Goal: Transaction & Acquisition: Book appointment/travel/reservation

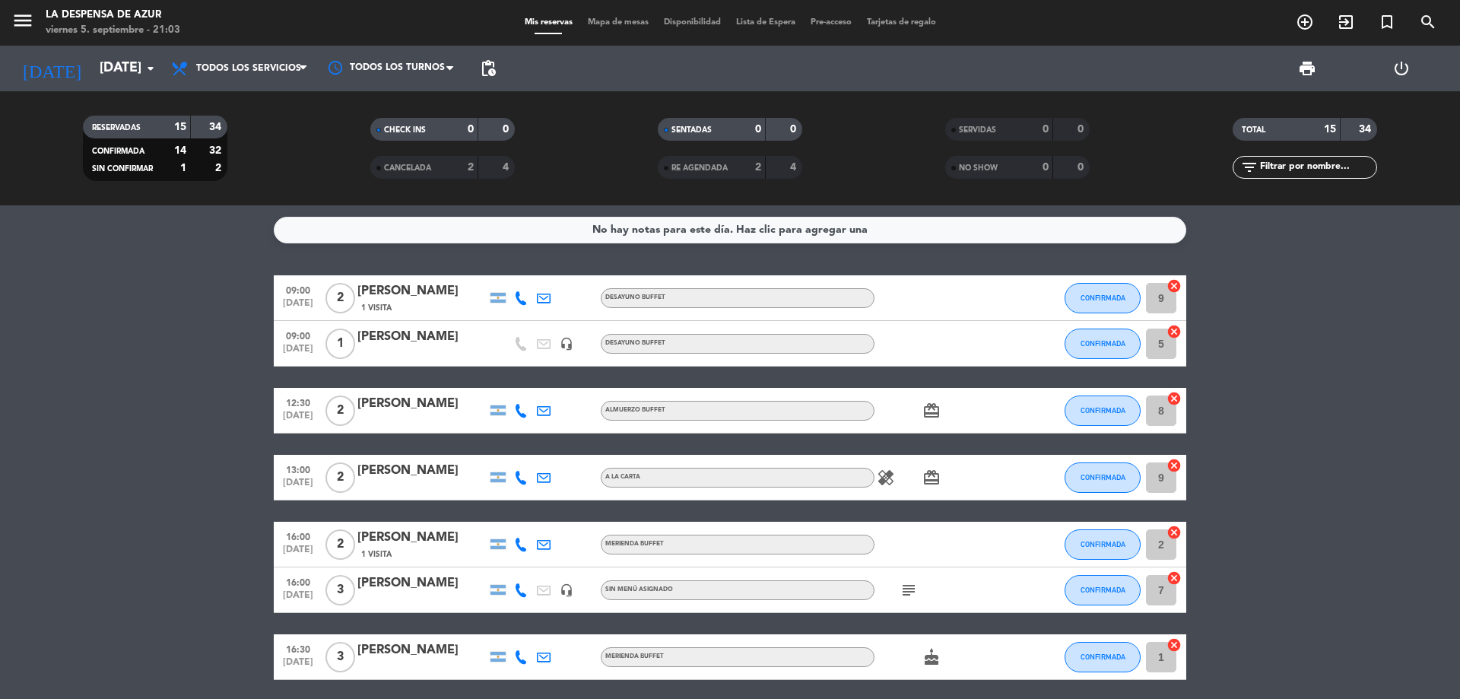
scroll to position [507, 0]
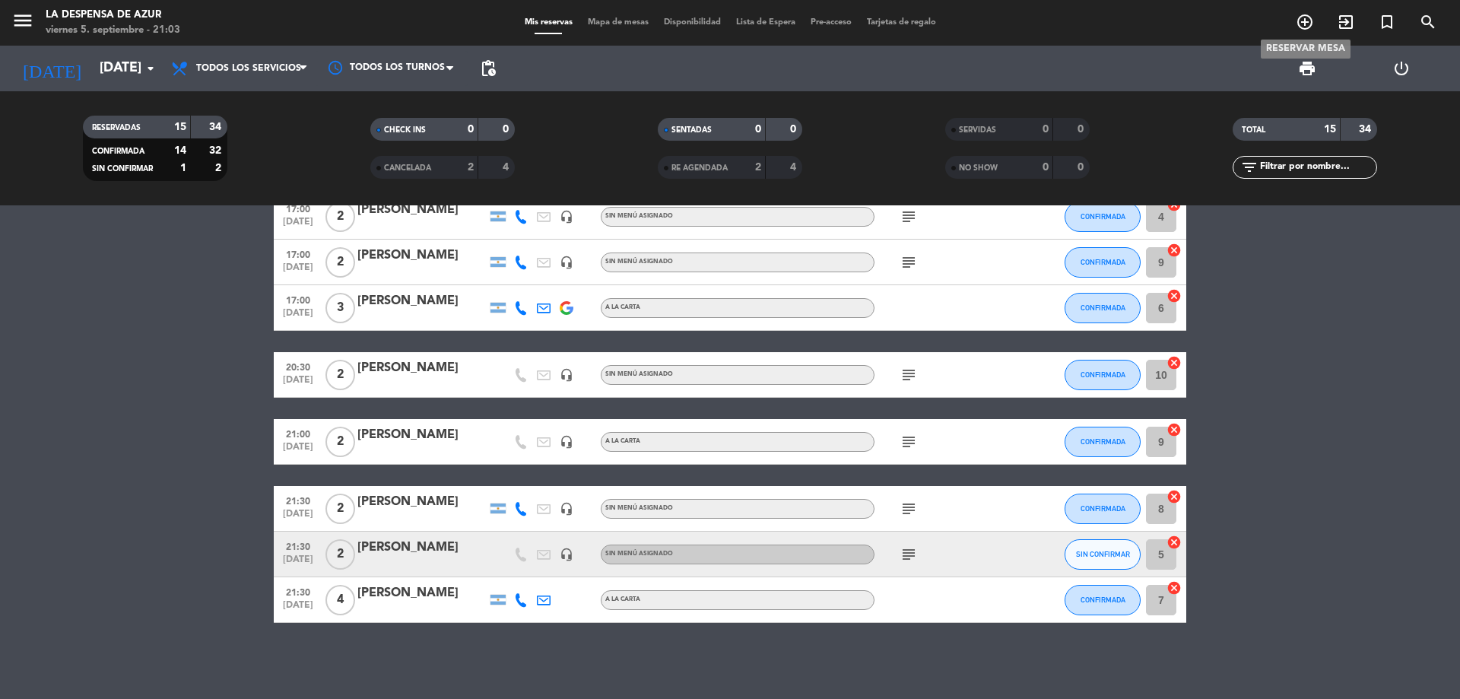
click at [1302, 17] on icon "add_circle_outline" at bounding box center [1304, 22] width 18 height 18
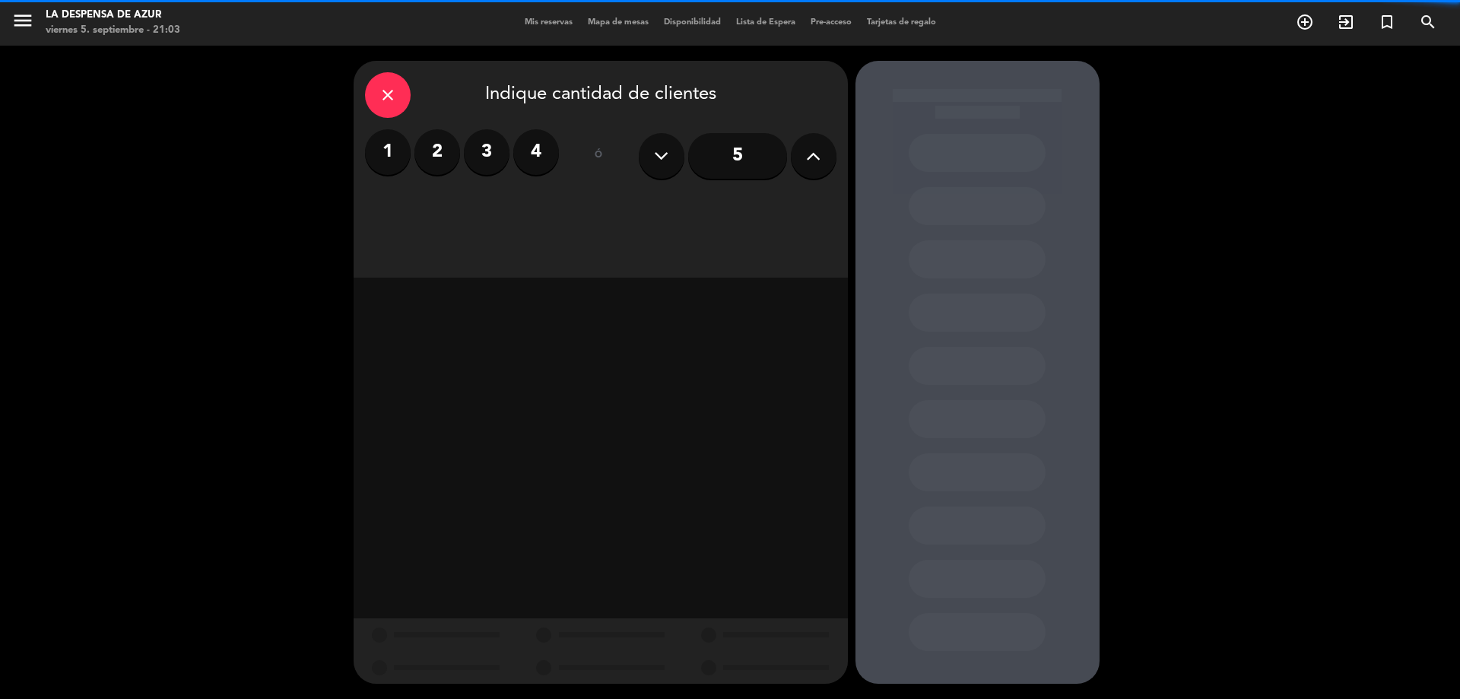
click at [550, 157] on label "4" at bounding box center [536, 152] width 46 height 46
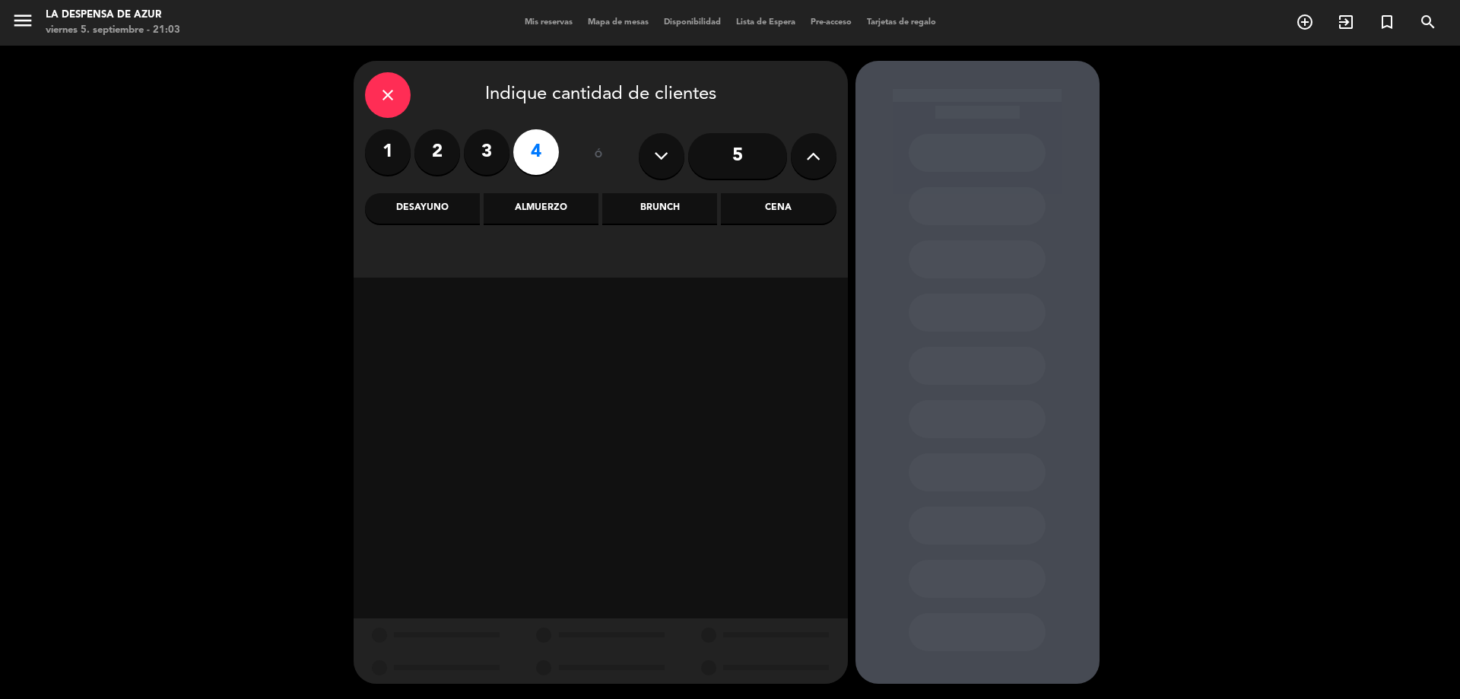
click at [775, 208] on div "Cena" at bounding box center [778, 208] width 115 height 30
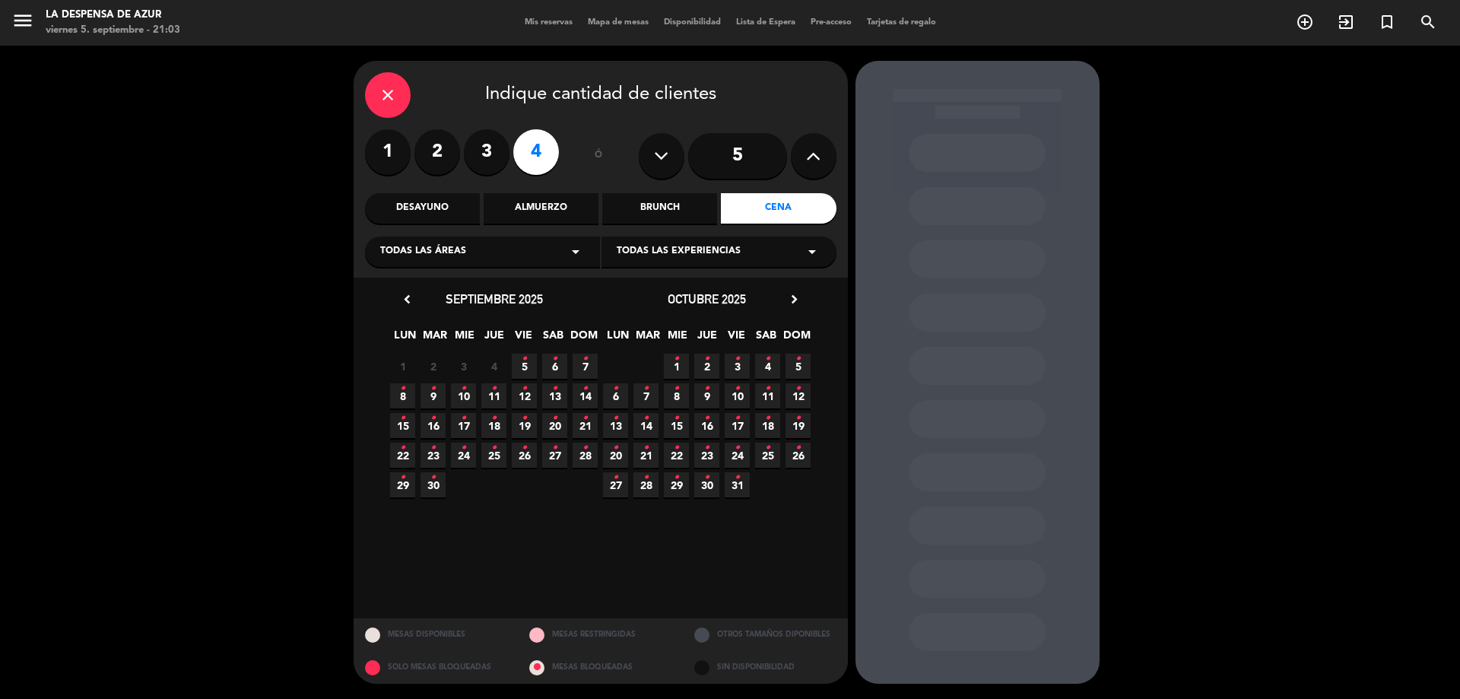
click at [487, 398] on span "11 •" at bounding box center [493, 395] width 25 height 25
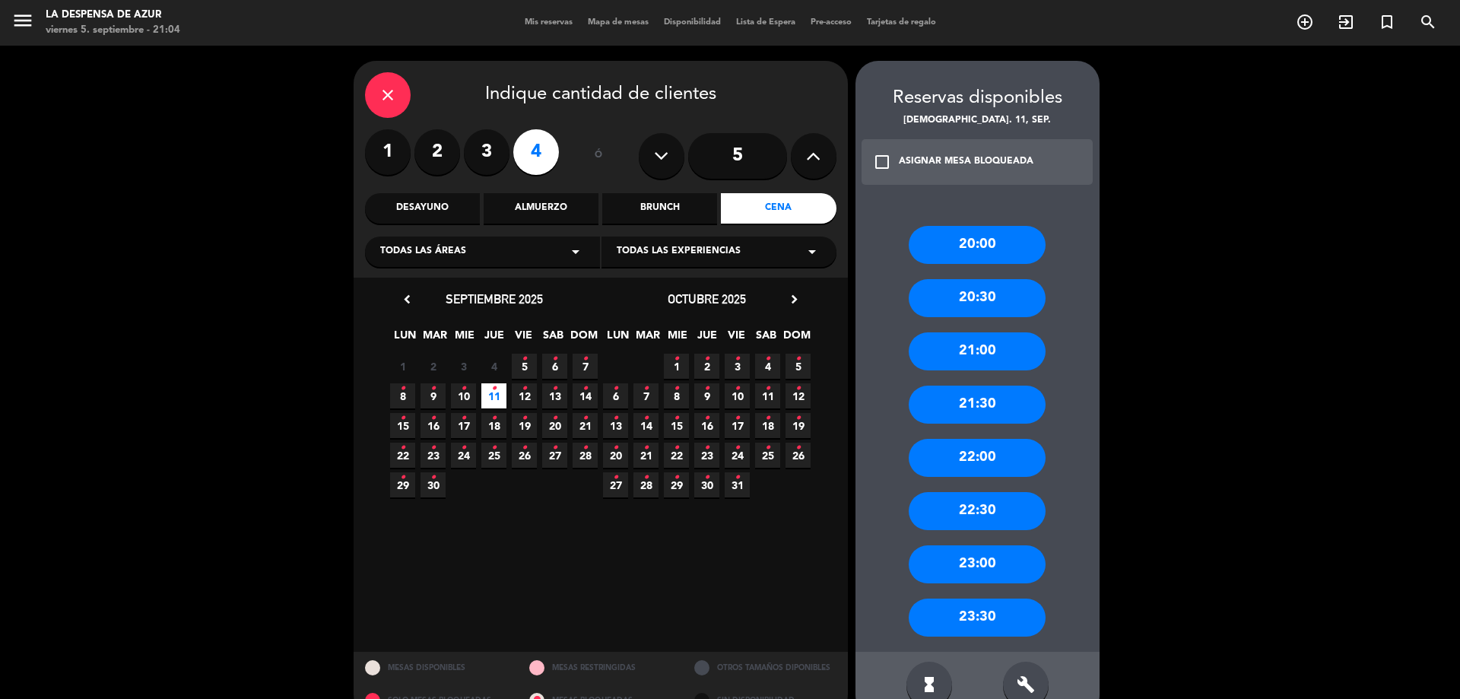
click at [680, 206] on div "Brunch" at bounding box center [659, 208] width 115 height 30
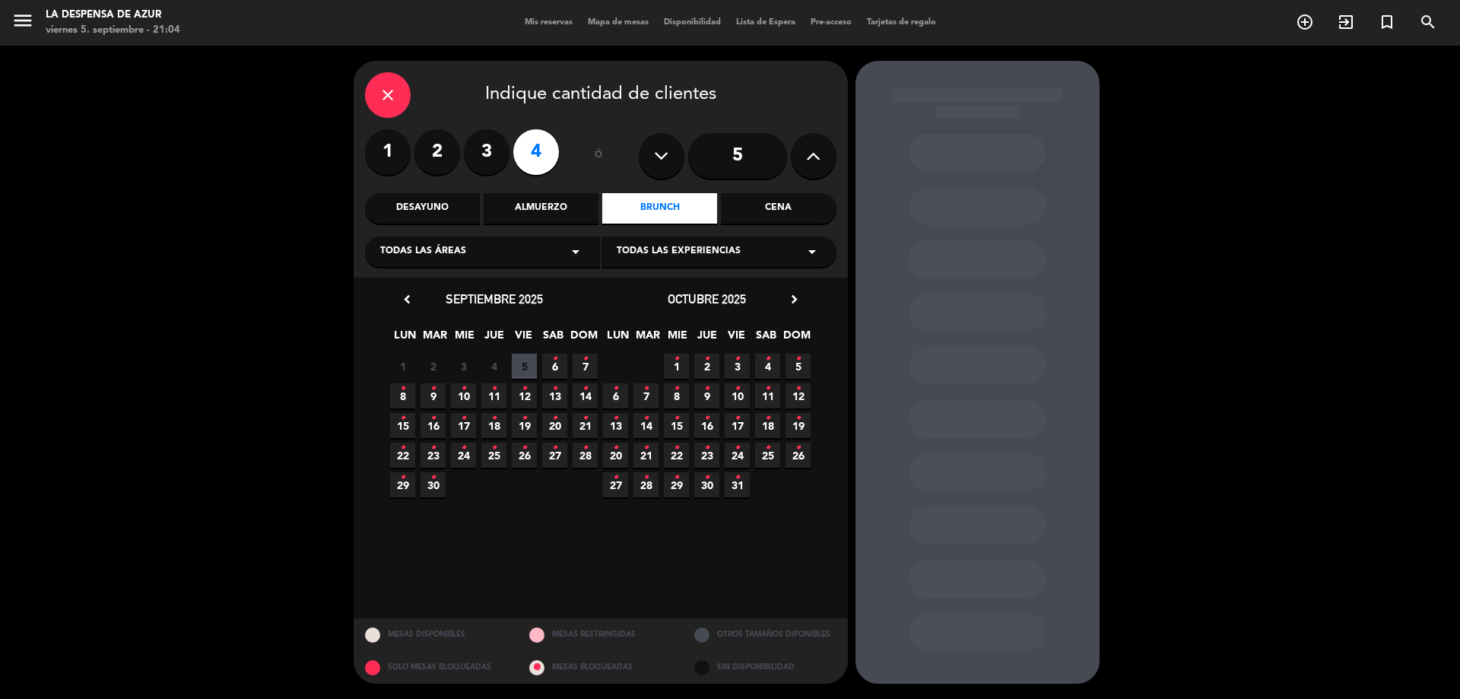
click at [495, 400] on icon "•" at bounding box center [493, 388] width 5 height 24
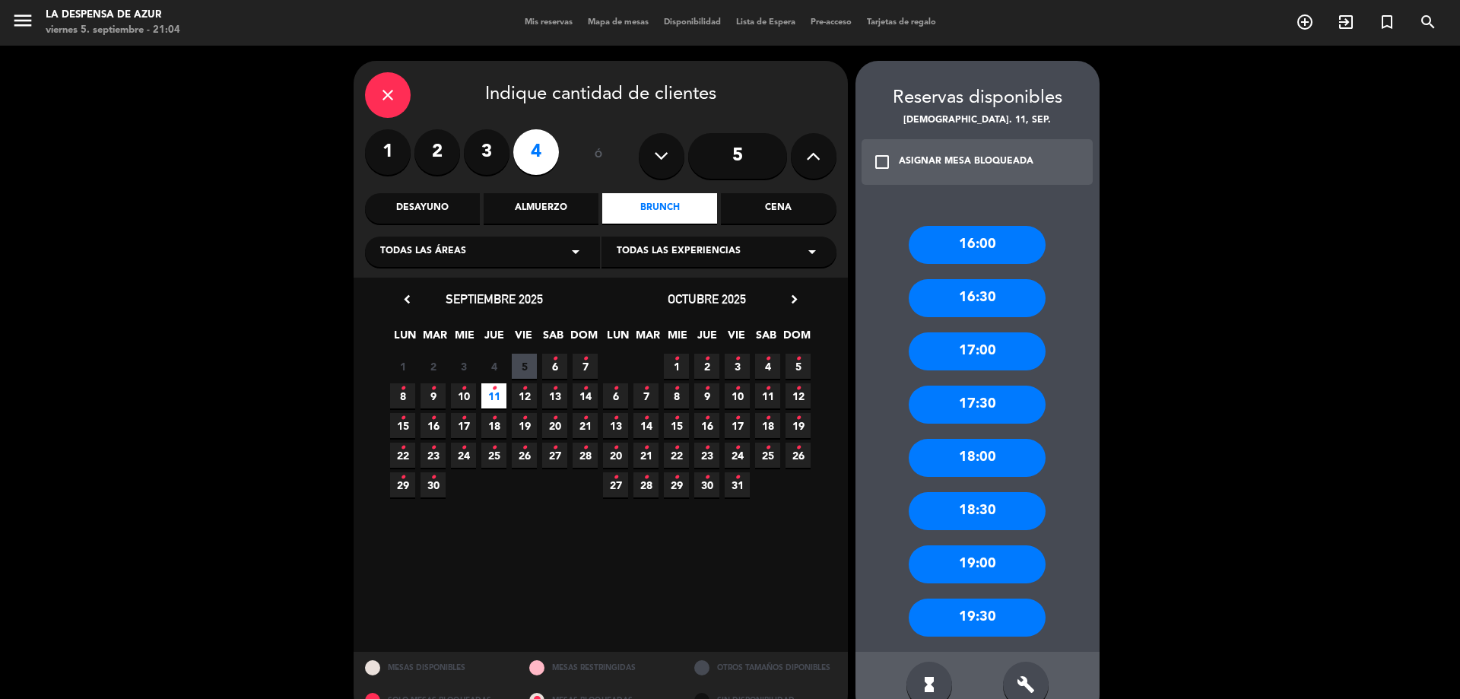
click at [1019, 557] on div "19:00" at bounding box center [976, 564] width 137 height 38
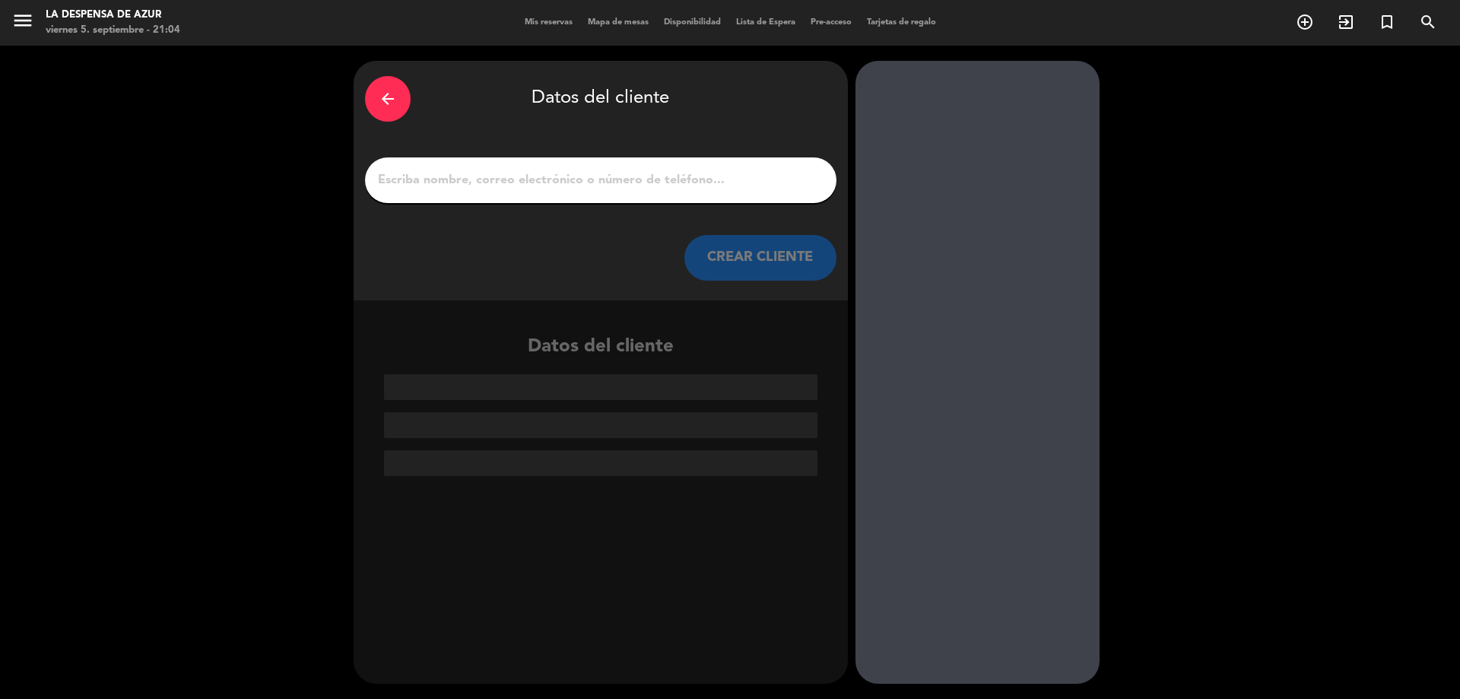
click at [707, 191] on input "1" at bounding box center [600, 180] width 449 height 21
click at [683, 182] on input "1" at bounding box center [600, 180] width 449 height 21
paste input "[PERSON_NAME] 17343539036 // V21802 // CC + Masaje de 30 min en zona a elección…"
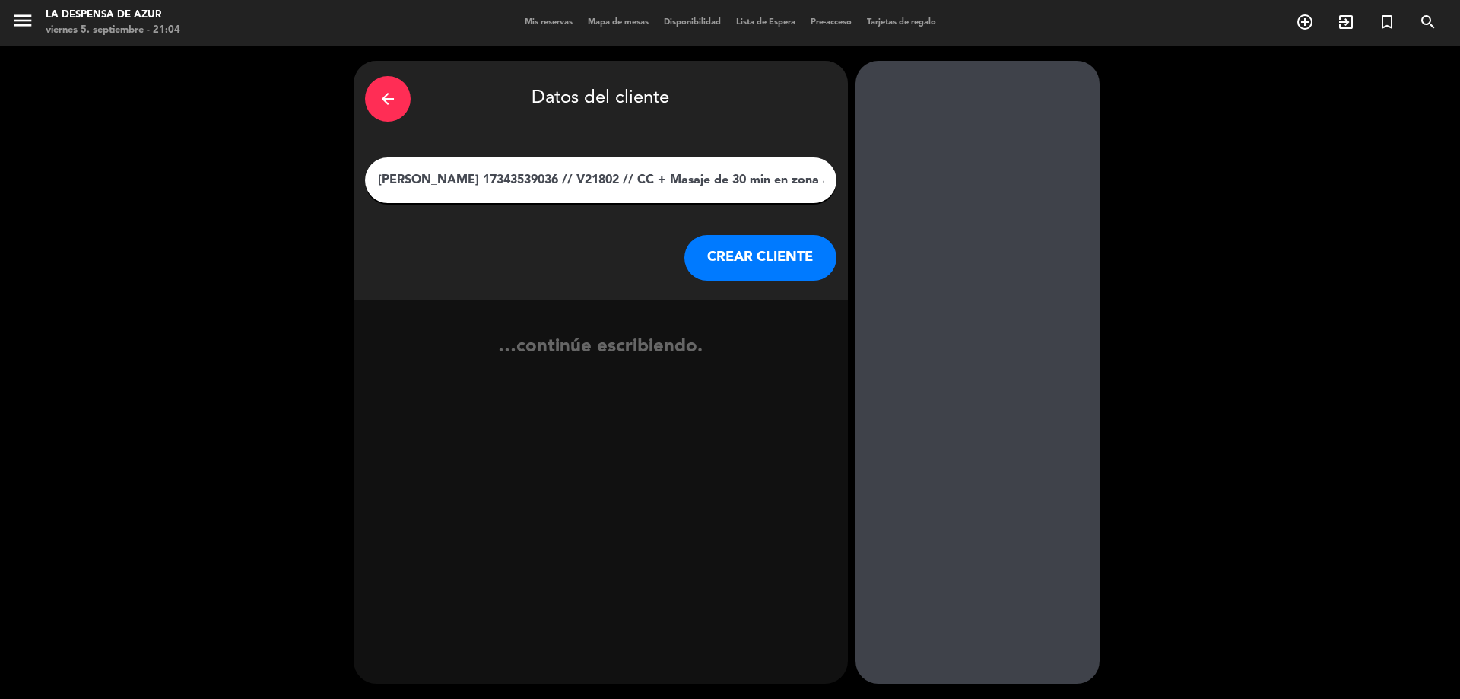
scroll to position [0, 289]
click at [493, 185] on input "[PERSON_NAME] 17343539036 // V21802 // CC + Masaje de 30 min en zona a elección…" at bounding box center [600, 180] width 449 height 21
click at [496, 182] on input "[PERSON_NAME] 17343539036 // V21802 // CC + Masaje de 30 min en zona a elección…" at bounding box center [600, 180] width 449 height 21
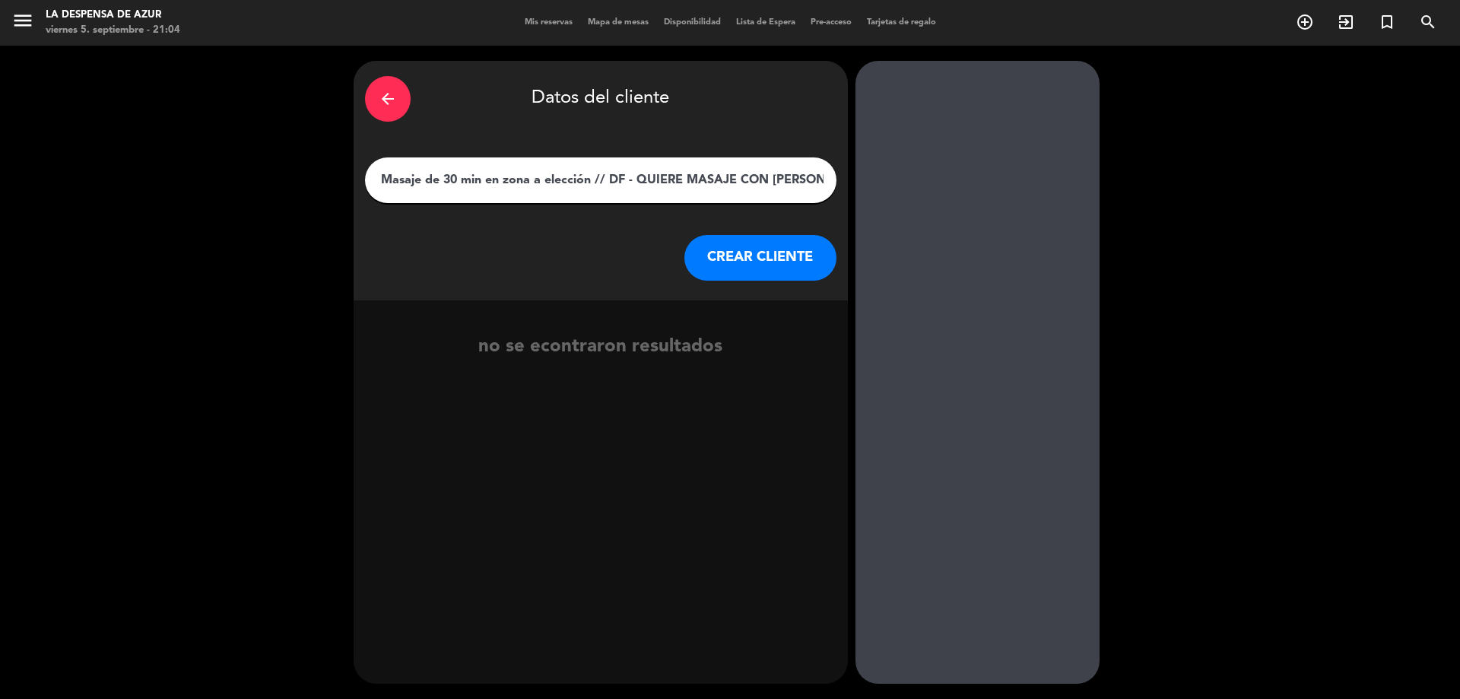
drag, startPoint x: 452, startPoint y: 181, endPoint x: 880, endPoint y: 157, distance: 427.9
click at [880, 157] on div "arrow_back Datos del cliente [PERSON_NAME] 17343539036 // V21802 // CC + Masaje…" at bounding box center [730, 372] width 1460 height 653
drag, startPoint x: 538, startPoint y: 175, endPoint x: 830, endPoint y: 166, distance: 292.1
click at [830, 166] on div "[PERSON_NAME] 17343539036 // V21802 // CC + Masaje de 3" at bounding box center [600, 180] width 471 height 46
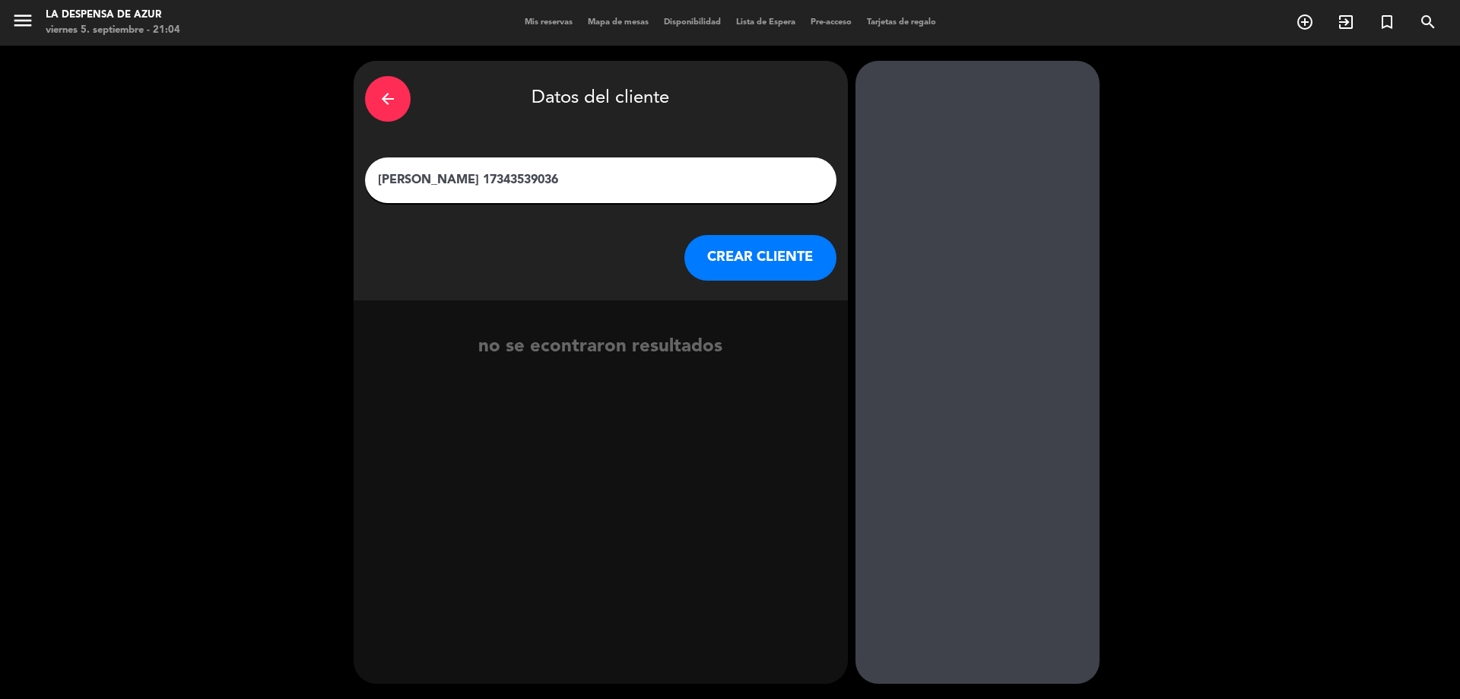
drag, startPoint x: 456, startPoint y: 174, endPoint x: 537, endPoint y: 165, distance: 81.1
click at [537, 165] on div "[PERSON_NAME] 17343539036" at bounding box center [600, 180] width 471 height 46
type input "[PERSON_NAME]"
click at [727, 259] on button "CREAR CLIENTE" at bounding box center [760, 258] width 152 height 46
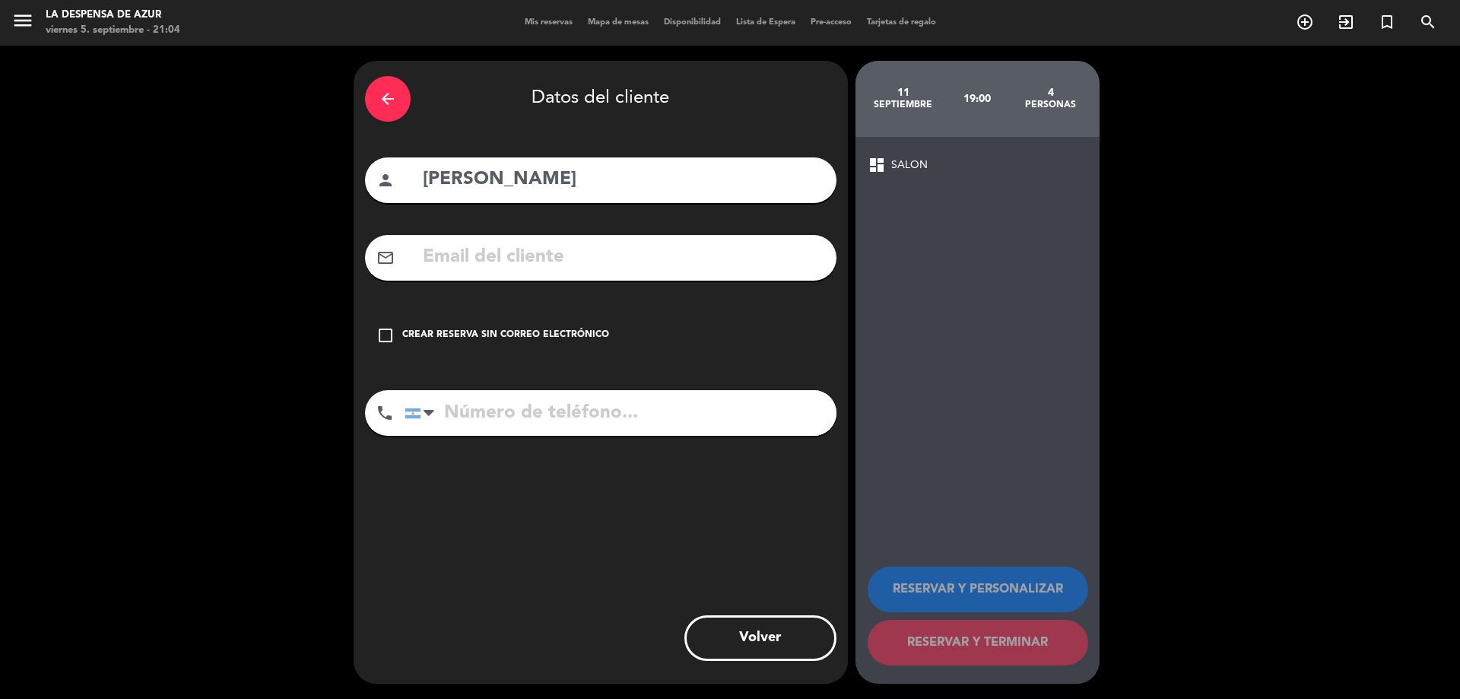
click at [382, 335] on icon "check_box_outline_blank" at bounding box center [385, 335] width 18 height 18
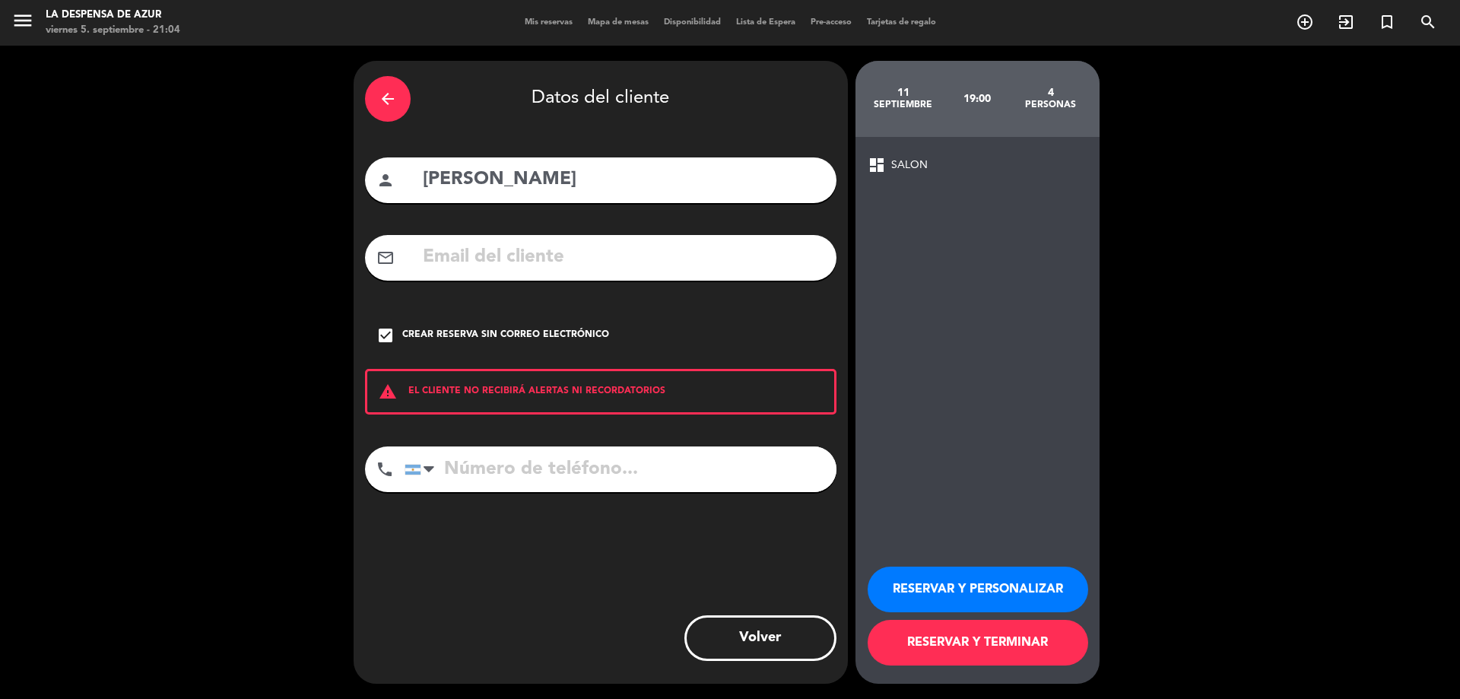
click at [572, 474] on input "tel" at bounding box center [620, 469] width 432 height 46
paste input "17343539036"
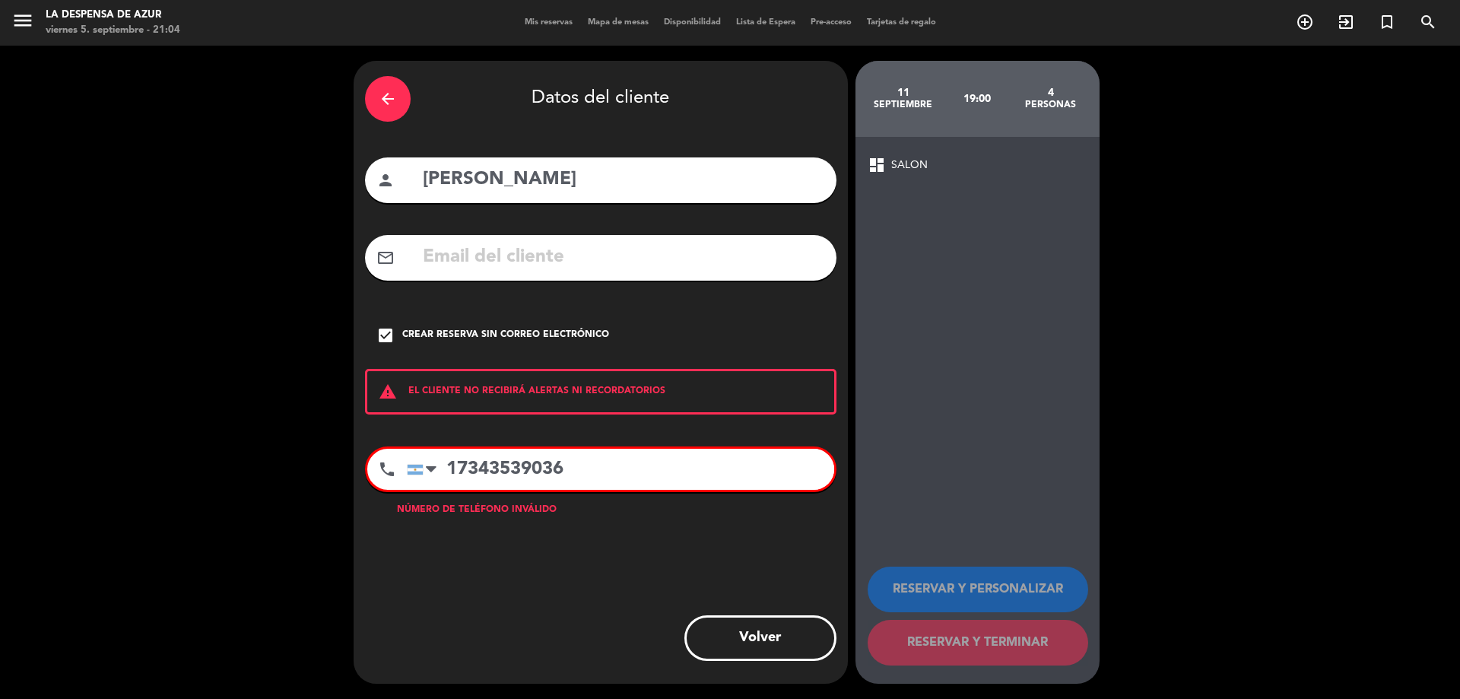
click at [447, 466] on input "17343539036" at bounding box center [620, 469] width 427 height 41
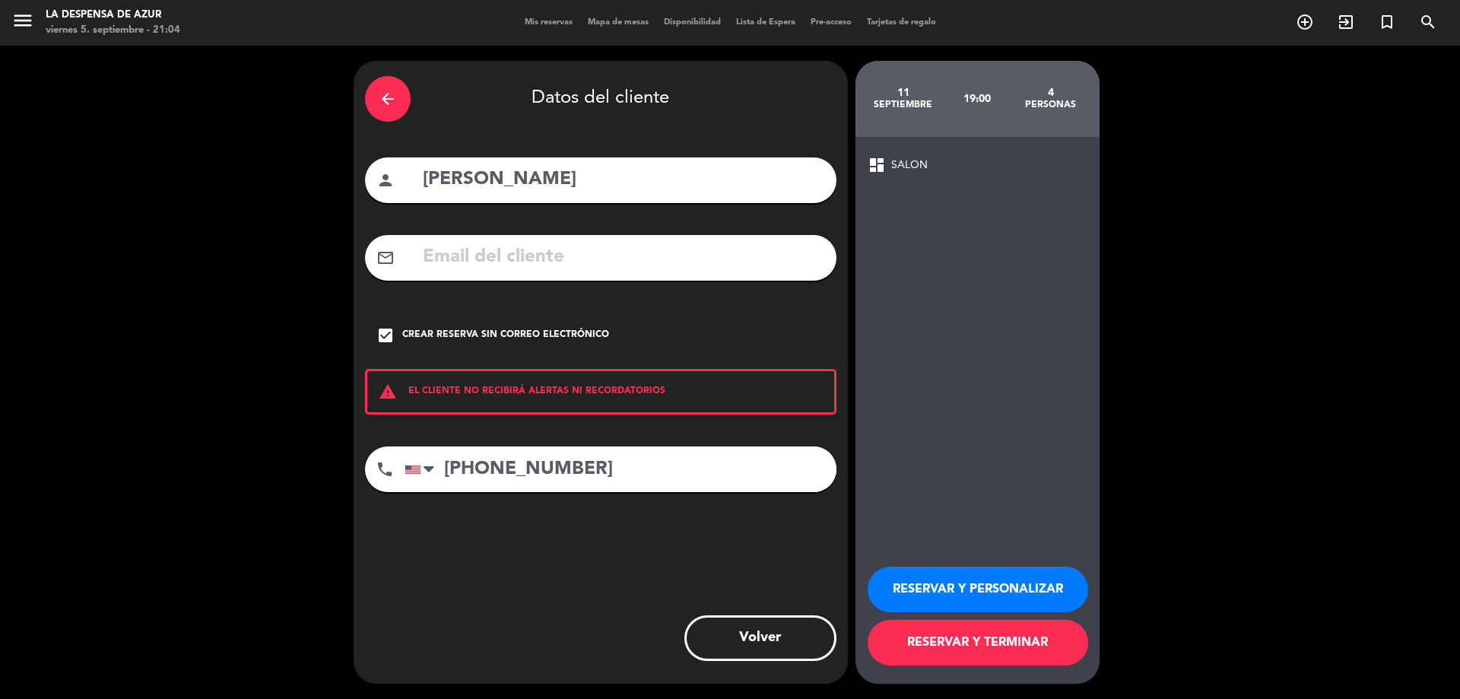
type input "[PHONE_NUMBER]"
click at [996, 598] on button "RESERVAR Y PERSONALIZAR" at bounding box center [977, 589] width 220 height 46
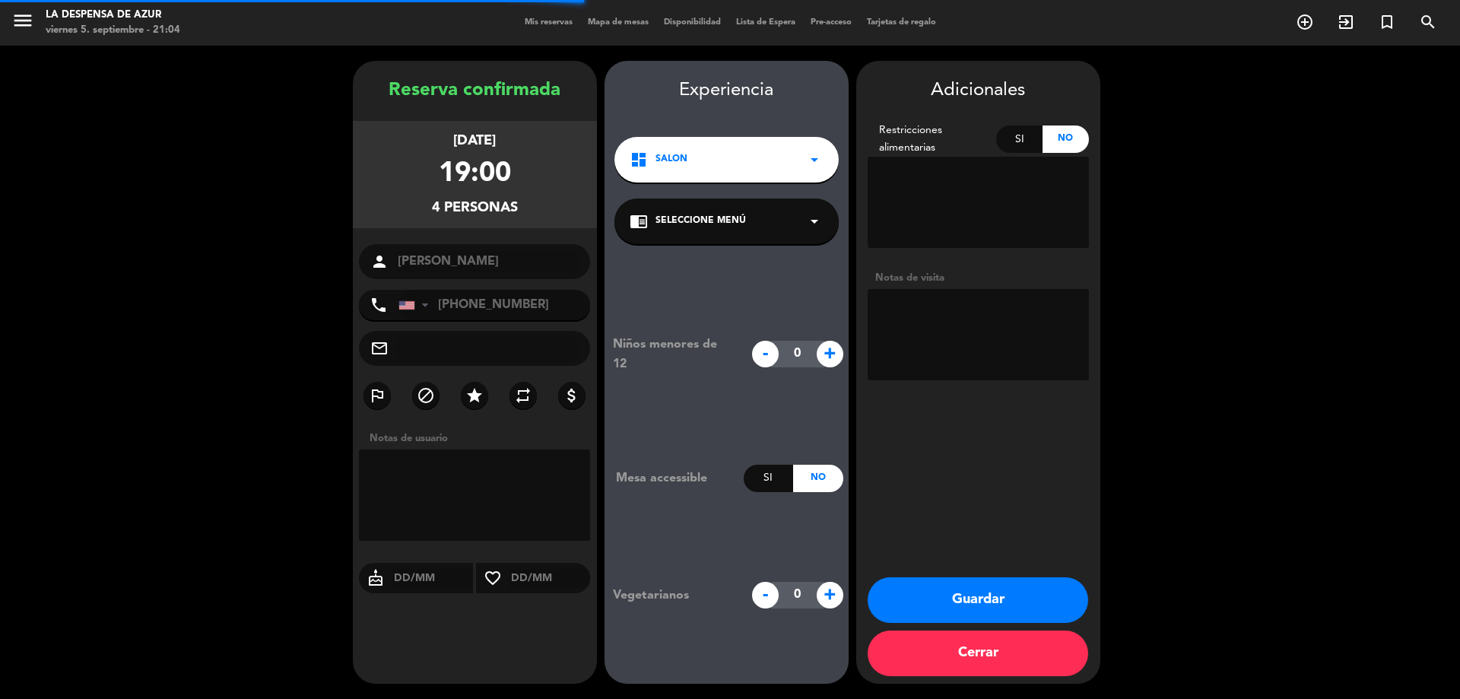
click at [949, 306] on textarea at bounding box center [977, 334] width 221 height 91
type textarea "e"
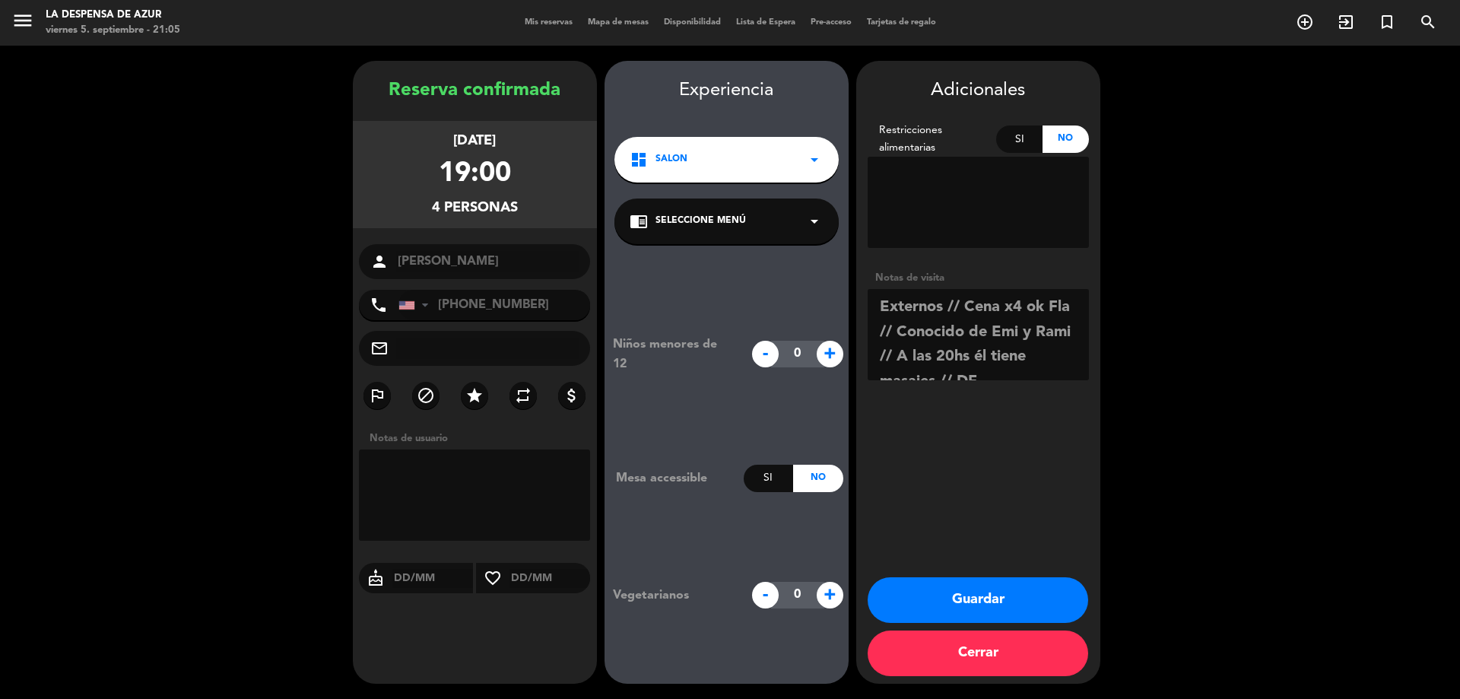
type textarea "Externos // Cena x4 ok Fla // Conocido de Emi y Rami // A las 20hs él tiene mas…"
click at [1007, 593] on button "Guardar" at bounding box center [977, 600] width 220 height 46
